Goal: Task Accomplishment & Management: Use online tool/utility

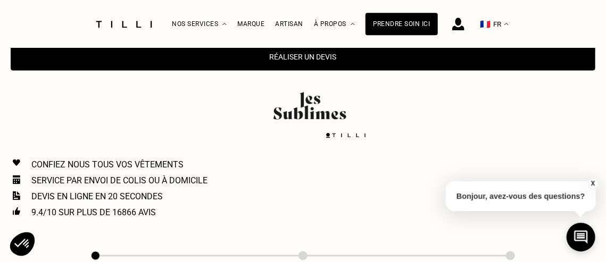
scroll to position [528, 0]
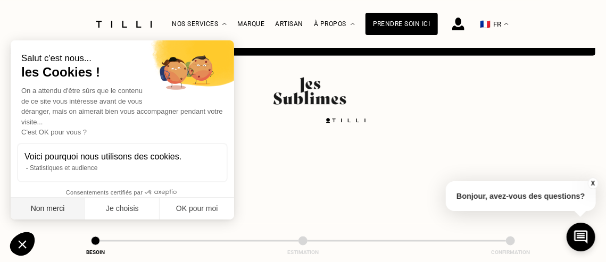
click at [32, 213] on button "Non merci" at bounding box center [48, 209] width 74 height 22
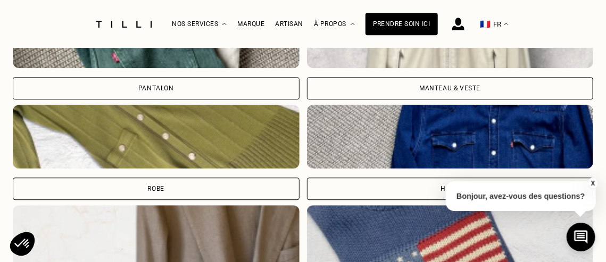
scroll to position [904, 0]
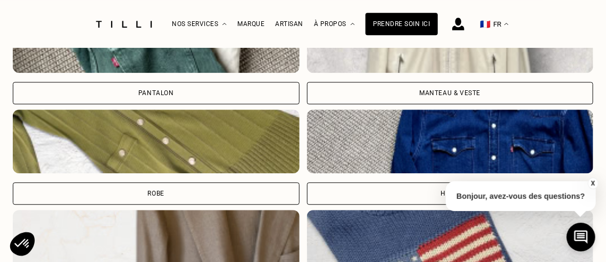
click at [472, 85] on div "Manteau & Veste" at bounding box center [450, 93] width 287 height 22
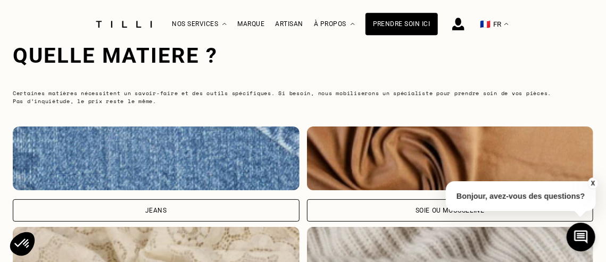
scroll to position [1490, 0]
click at [592, 180] on button "X" at bounding box center [592, 184] width 11 height 12
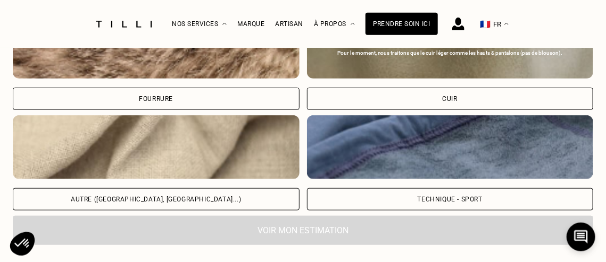
scroll to position [1805, 0]
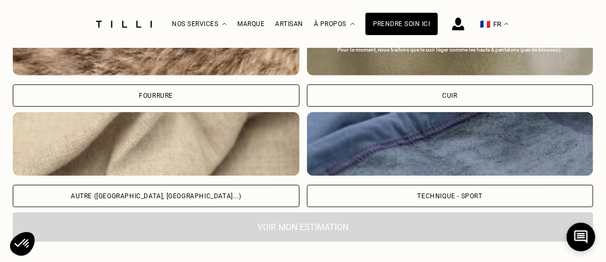
click at [191, 193] on div "Autre ([GEOGRAPHIC_DATA], [GEOGRAPHIC_DATA]...)" at bounding box center [156, 196] width 170 height 6
select select "FR"
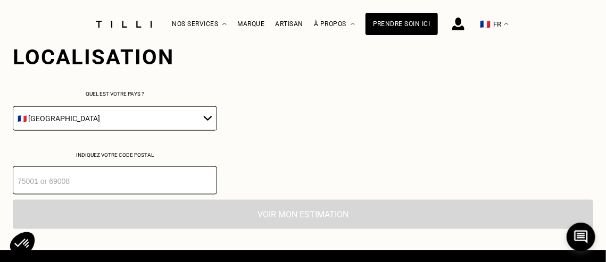
scroll to position [1990, 0]
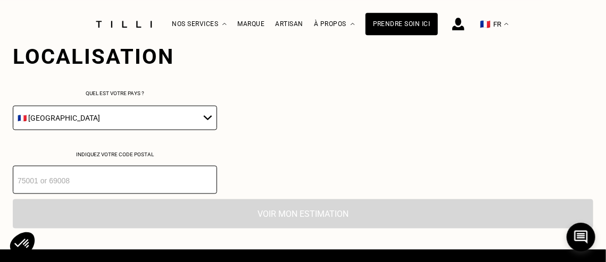
click at [155, 179] on input "number" at bounding box center [115, 180] width 204 height 28
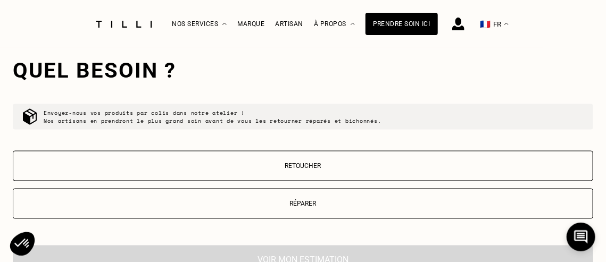
scroll to position [2163, 0]
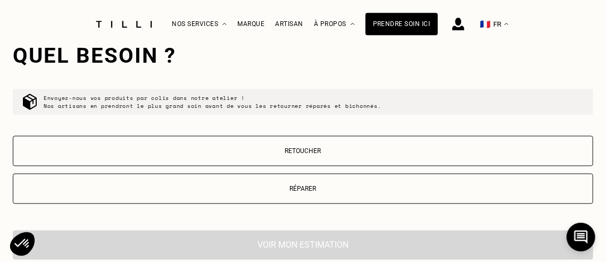
type input "26120"
click at [287, 147] on button "Retoucher" at bounding box center [303, 151] width 580 height 30
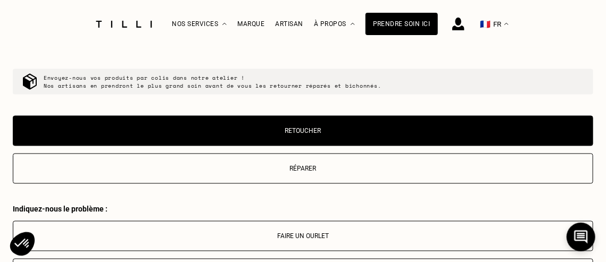
scroll to position [2176, 0]
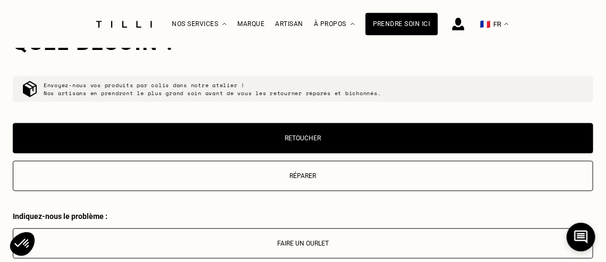
click at [303, 245] on p "Faire un ourlet" at bounding box center [303, 243] width 569 height 7
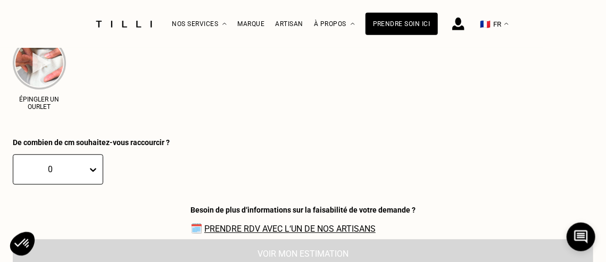
scroll to position [2473, 0]
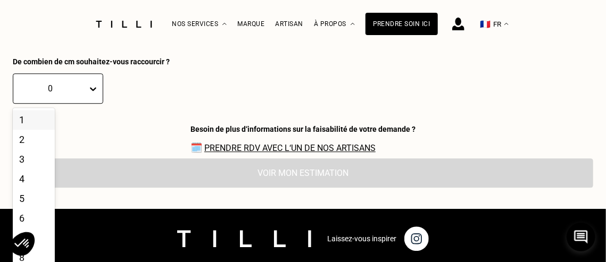
scroll to position [2566, 0]
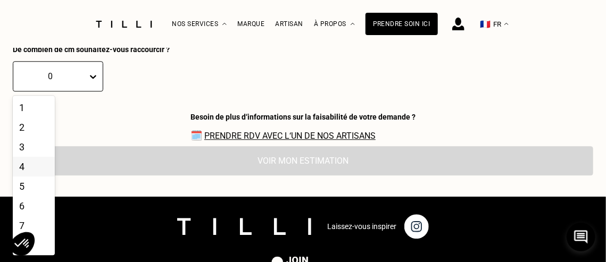
click at [16, 169] on div "4" at bounding box center [34, 167] width 42 height 20
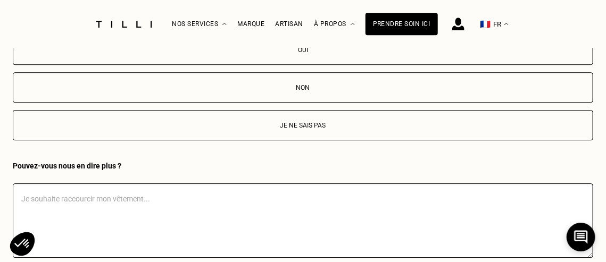
scroll to position [2469, 0]
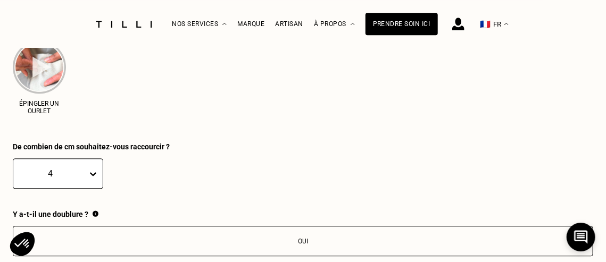
click at [337, 238] on button "Oui" at bounding box center [303, 241] width 580 height 30
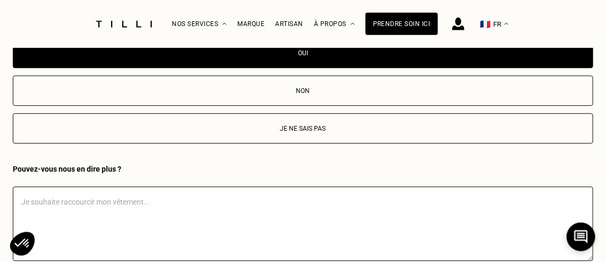
scroll to position [2704, 0]
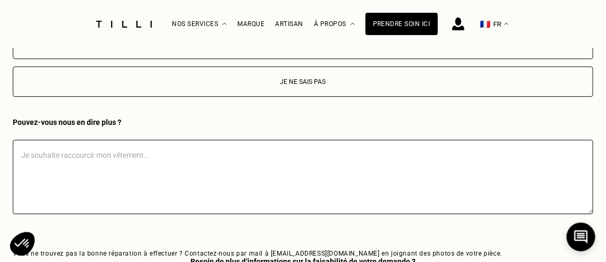
drag, startPoint x: 167, startPoint y: 162, endPoint x: 181, endPoint y: 163, distance: 14.9
click at [167, 162] on textarea at bounding box center [303, 177] width 580 height 74
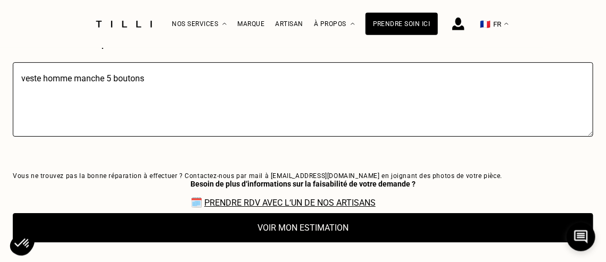
scroll to position [2786, 0]
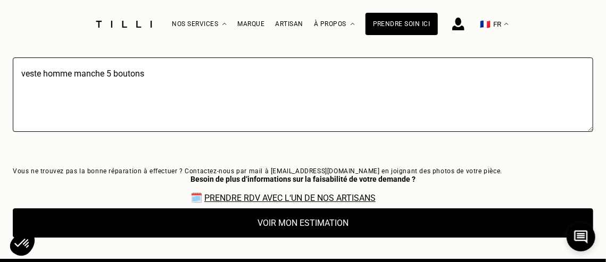
type textarea "veste homme manche 5 boutons"
click at [304, 224] on button "Voir mon estimation" at bounding box center [303, 223] width 580 height 29
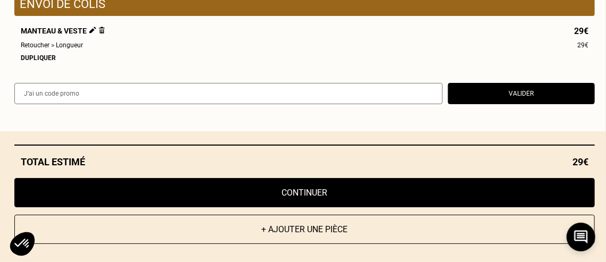
click at [388, 189] on button "Continuer" at bounding box center [304, 192] width 580 height 29
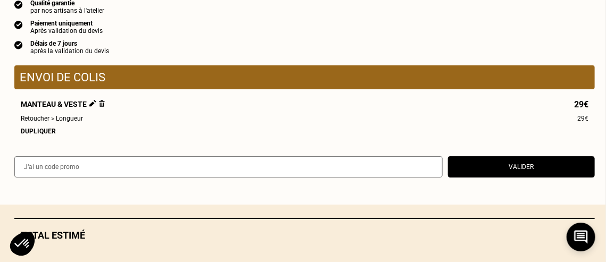
scroll to position [1250, 0]
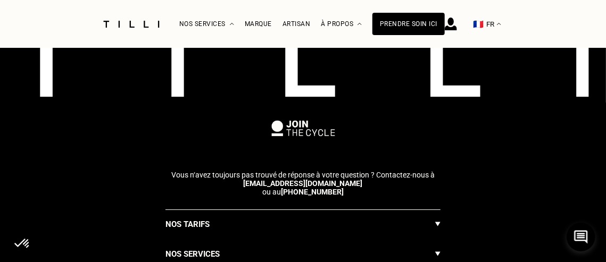
select select "FR"
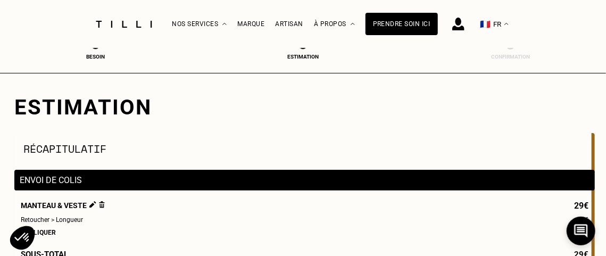
click at [434, 175] on div "Envoi de colis" at bounding box center [304, 180] width 580 height 21
click at [58, 182] on p "Envoi de colis" at bounding box center [305, 180] width 570 height 10
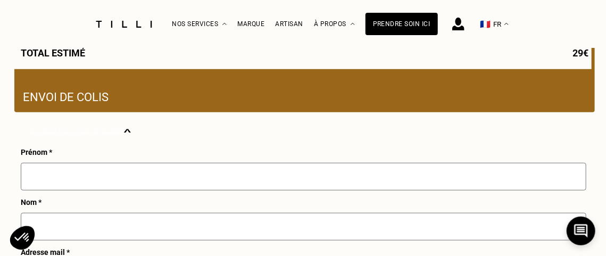
scroll to position [317, 0]
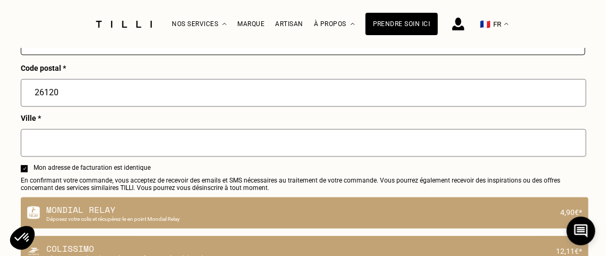
scroll to position [746, 0]
